Goal: Check status: Check status

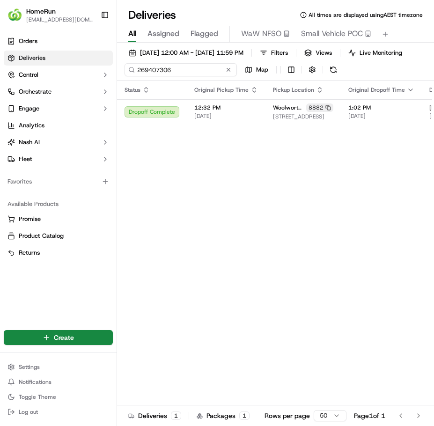
click at [188, 72] on input "269407306" at bounding box center [181, 69] width 112 height 13
paste input "70155745"
type input "270155745"
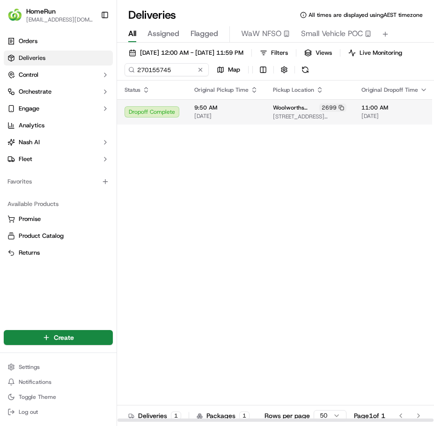
click at [266, 125] on td "Woolworths [PERSON_NAME] [STREET_ADDRESS][PERSON_NAME]" at bounding box center [310, 111] width 89 height 25
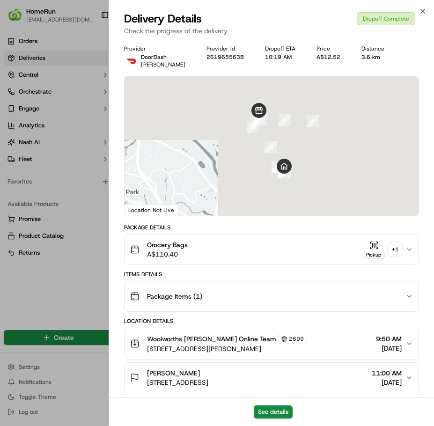
click at [397, 251] on div "+ 1" at bounding box center [395, 249] width 13 height 13
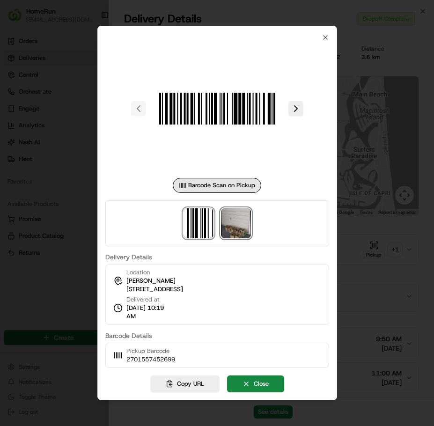
click at [236, 214] on img at bounding box center [236, 223] width 30 height 30
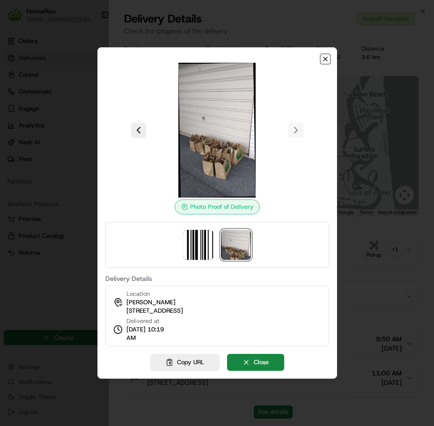
click at [325, 56] on icon "button" at bounding box center [325, 58] width 7 height 7
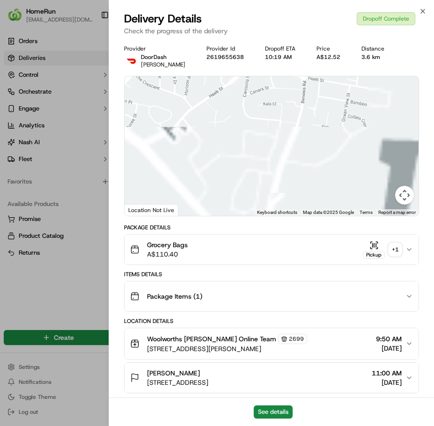
drag, startPoint x: 326, startPoint y: 167, endPoint x: 238, endPoint y: 81, distance: 122.9
click at [238, 81] on div "Status : Dropoff Enroute Date : [DATE] 10:06 AM" at bounding box center [272, 146] width 294 height 140
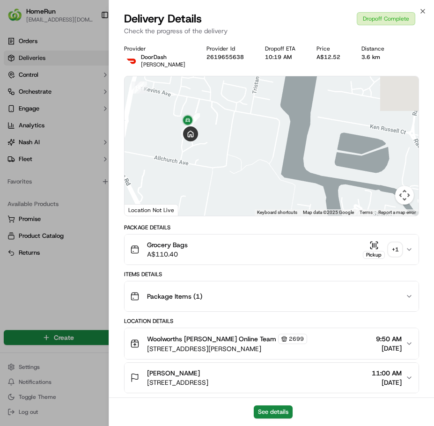
drag, startPoint x: 222, startPoint y: 147, endPoint x: 255, endPoint y: 173, distance: 42.6
click at [262, 180] on div at bounding box center [272, 146] width 294 height 140
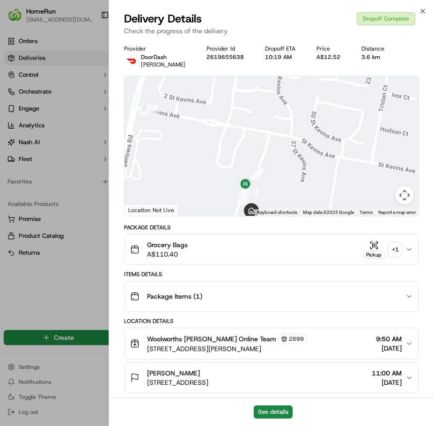
drag, startPoint x: 275, startPoint y: 191, endPoint x: 277, endPoint y: 162, distance: 29.1
click at [277, 162] on div at bounding box center [272, 146] width 294 height 140
